Goal: Contribute content: Add original content to the website for others to see

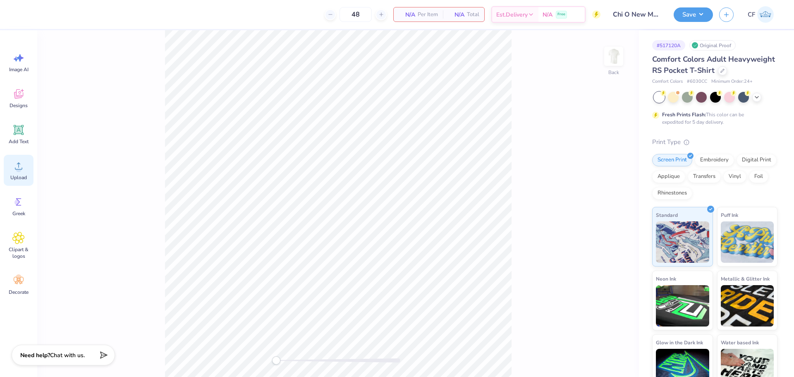
click at [22, 173] on div "Upload" at bounding box center [19, 170] width 30 height 31
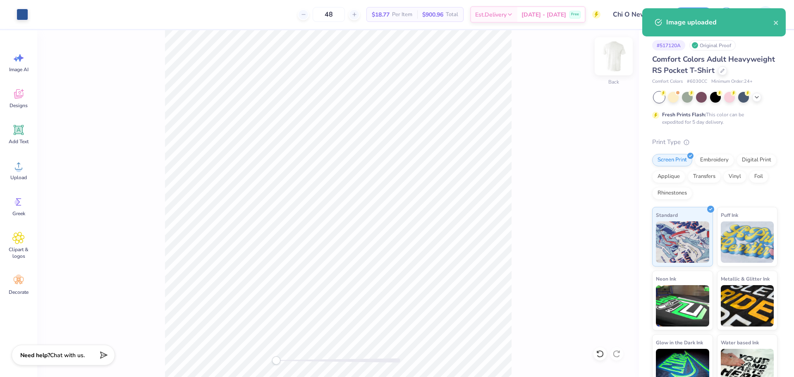
click at [616, 67] on img at bounding box center [613, 56] width 33 height 33
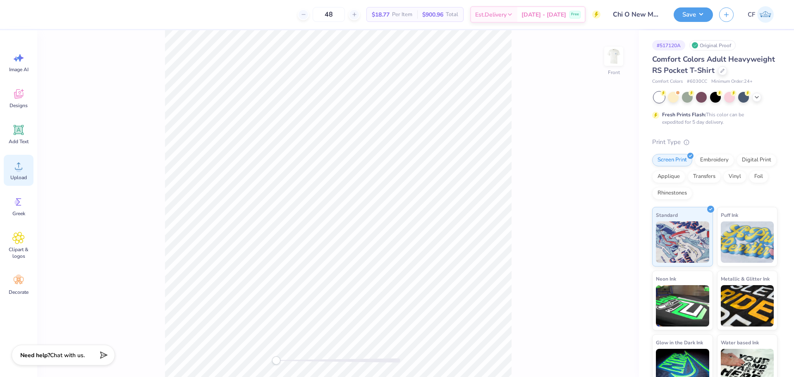
click at [15, 170] on icon at bounding box center [18, 166] width 12 height 12
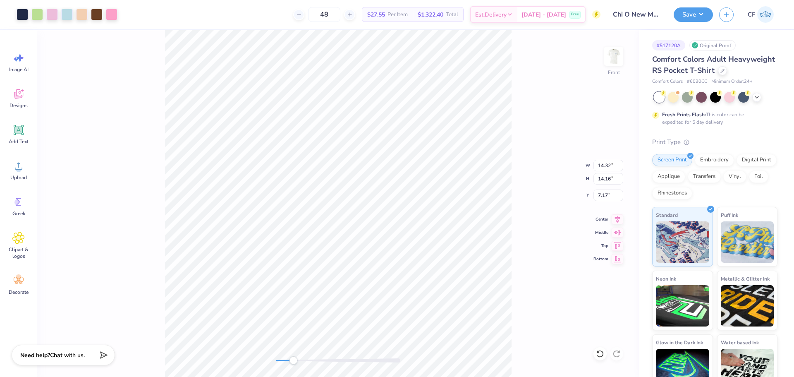
drag, startPoint x: 276, startPoint y: 359, endPoint x: 294, endPoint y: 360, distance: 17.8
click at [294, 360] on div "Accessibility label" at bounding box center [293, 360] width 8 height 8
click at [267, 358] on div "Front W 14.32 14.32 " H 14.16 14.16 " Y 7.17 7.17 " Center Middle Top Bottom" at bounding box center [338, 203] width 602 height 347
click at [614, 217] on icon at bounding box center [618, 218] width 12 height 10
drag, startPoint x: 680, startPoint y: 16, endPoint x: 629, endPoint y: 1, distance: 53.1
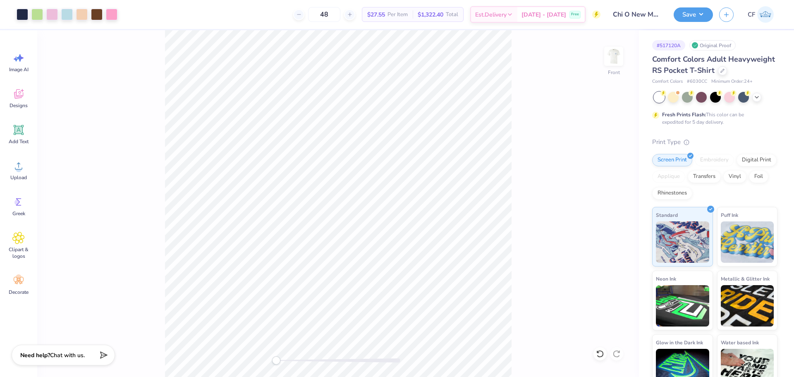
click at [680, 17] on button "Save" at bounding box center [693, 14] width 39 height 14
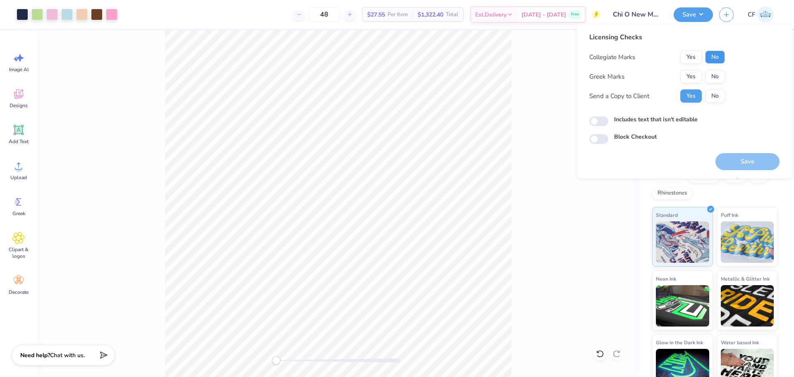
click at [711, 57] on button "No" at bounding box center [715, 56] width 20 height 13
click at [695, 70] on button "Yes" at bounding box center [692, 76] width 22 height 13
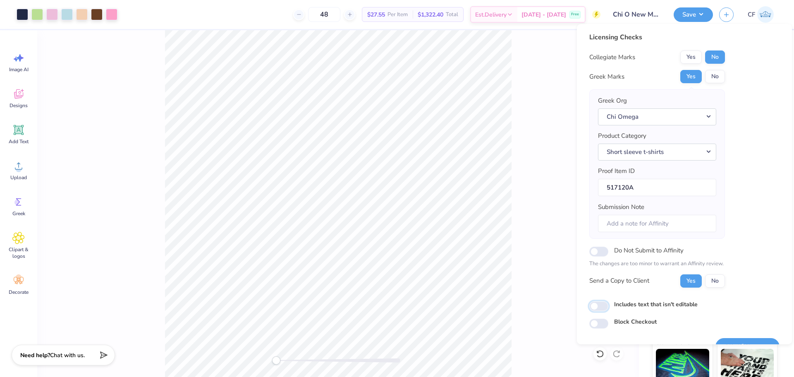
click at [593, 307] on input "Includes text that isn't editable" at bounding box center [599, 306] width 19 height 10
checkbox input "true"
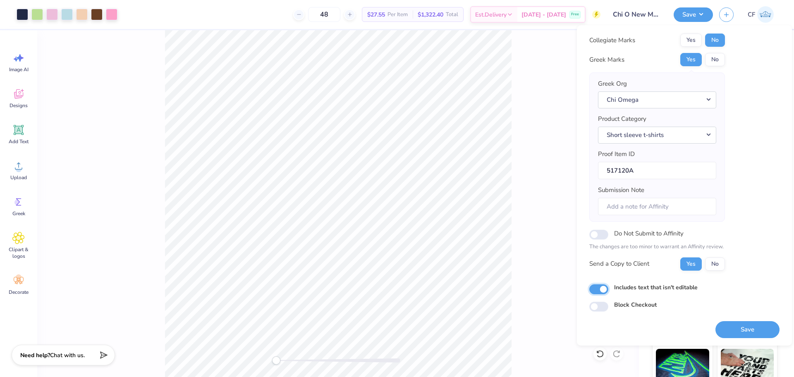
scroll to position [19, 0]
click at [751, 334] on button "Save" at bounding box center [748, 329] width 64 height 17
